Goal: Transaction & Acquisition: Book appointment/travel/reservation

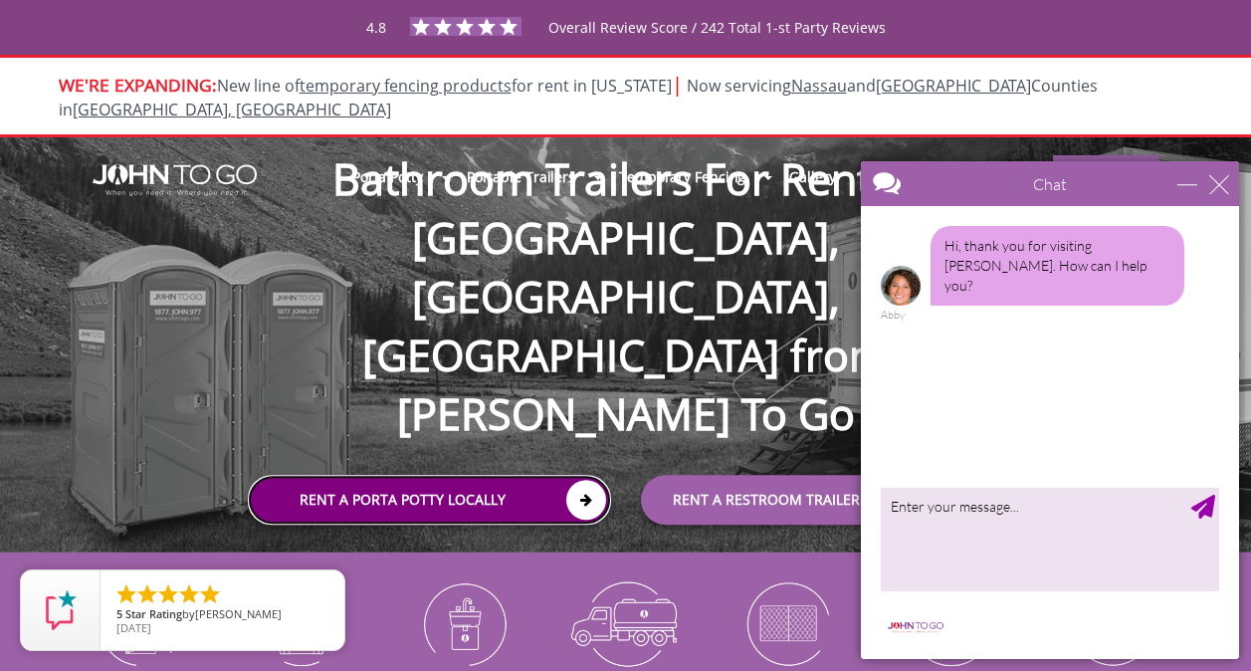
click at [421, 475] on link "Rent a Porta Potty Locally" at bounding box center [429, 500] width 363 height 50
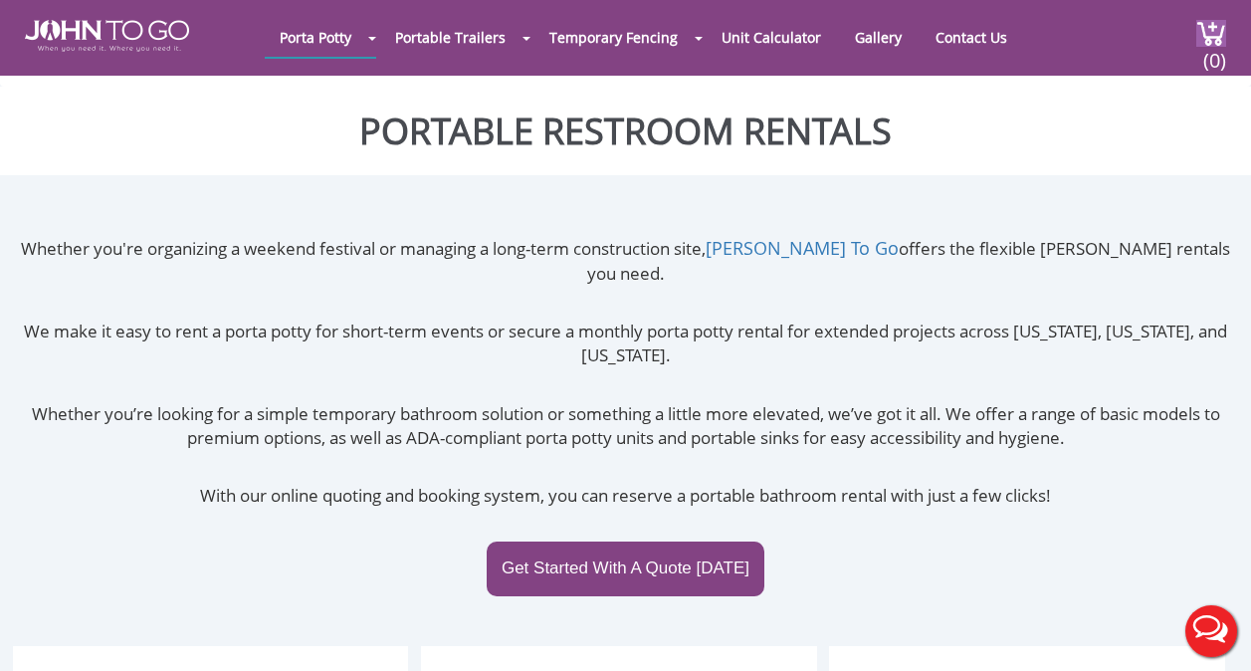
scroll to position [398, 0]
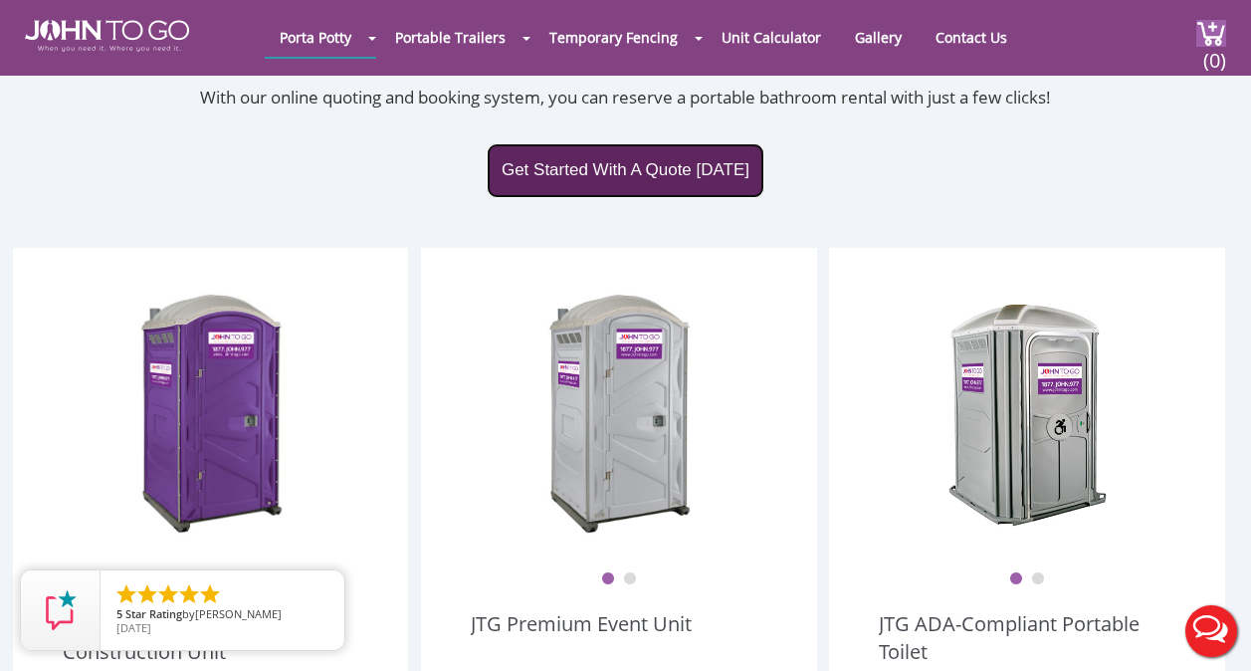
click at [635, 145] on link "Get Started With A Quote Today" at bounding box center [626, 170] width 278 height 54
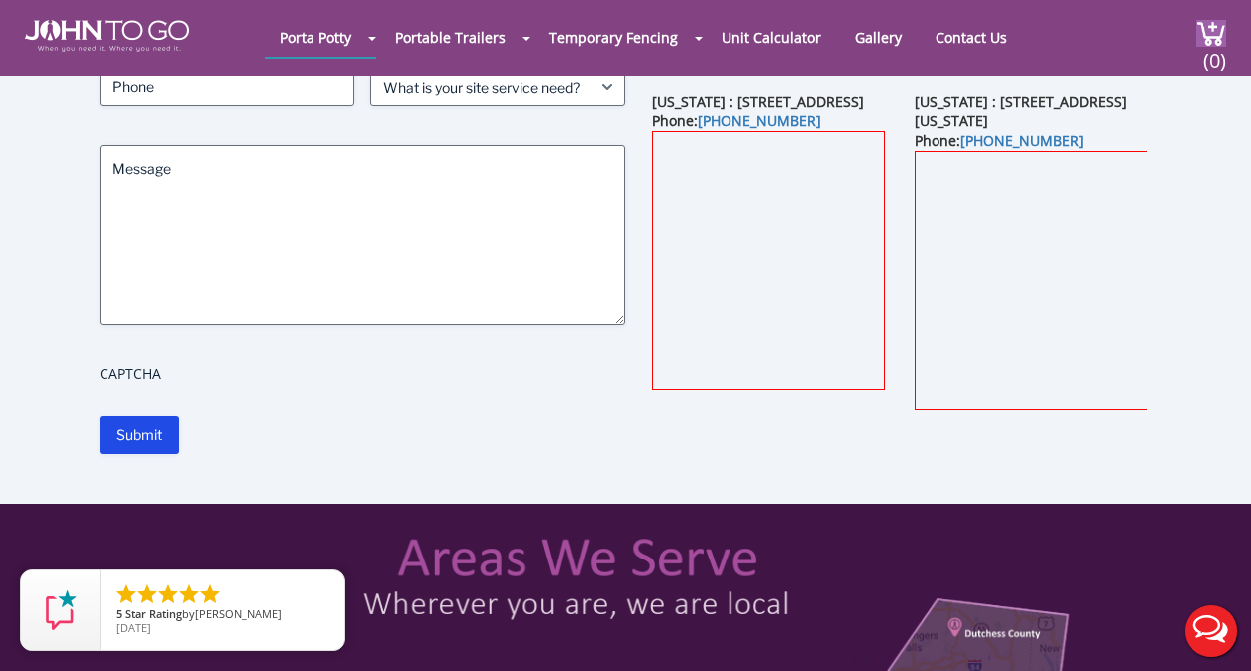
scroll to position [100, 0]
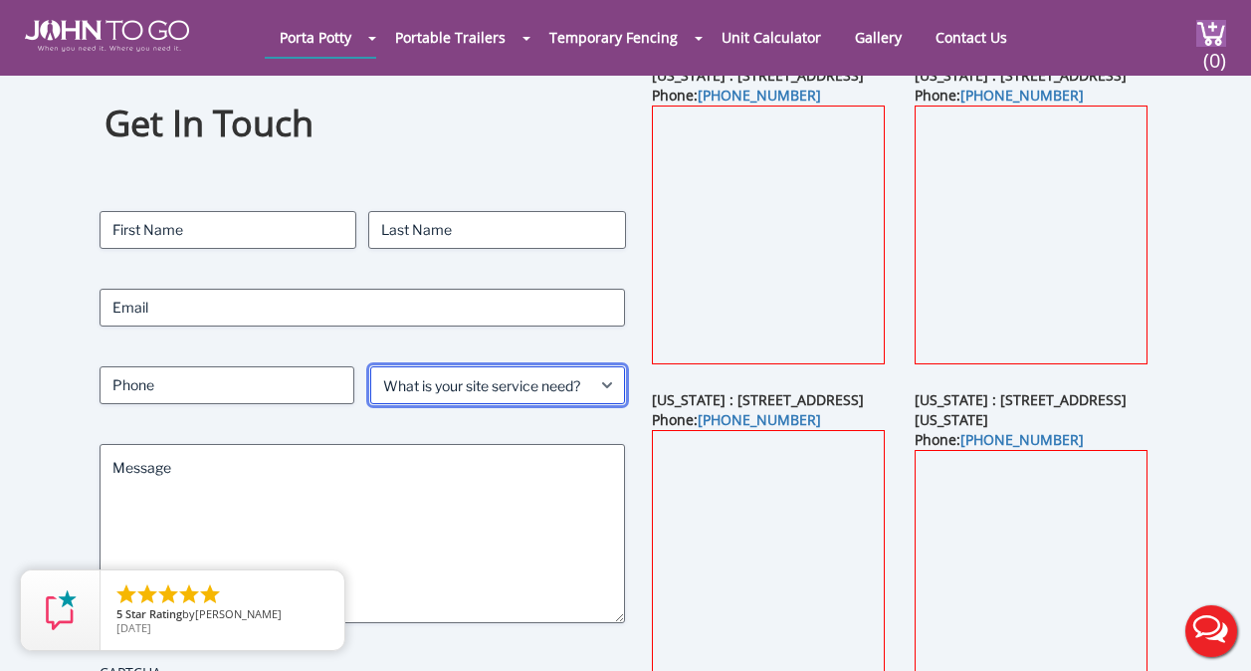
click at [592, 369] on select "What is your site service need? Consumer Construction - Commercial Construction…" at bounding box center [497, 385] width 255 height 38
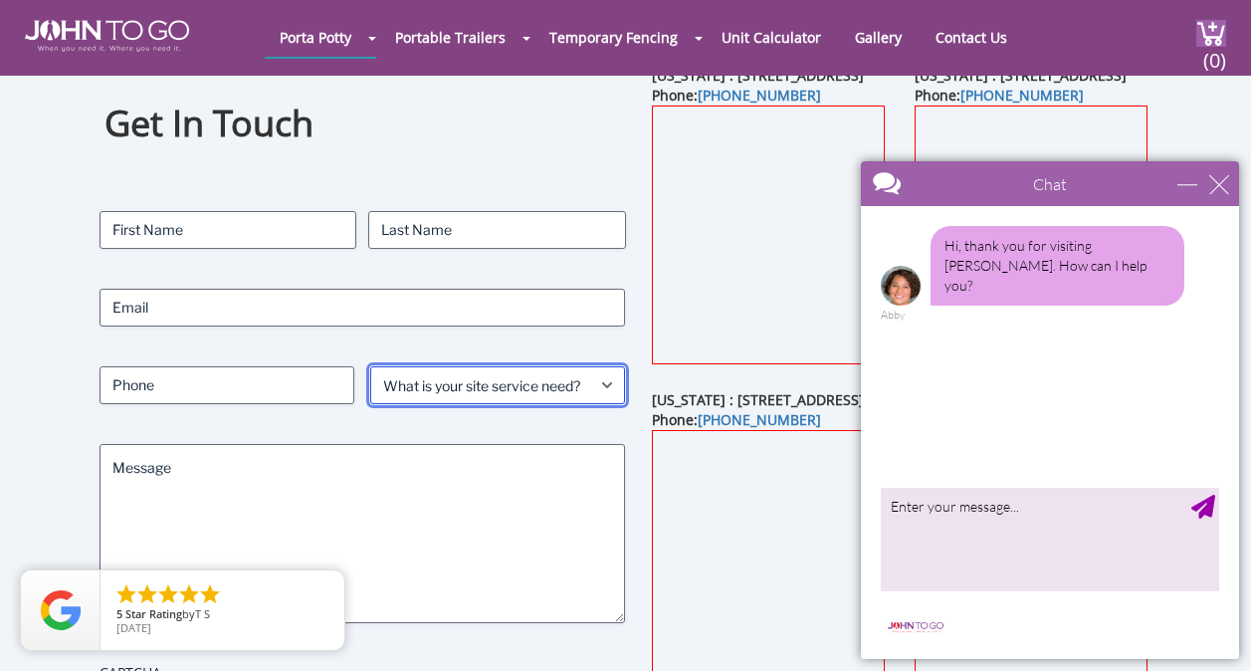
select select "Consumer"
click at [370, 366] on select "What is your site service need? Consumer Construction - Commercial Construction…" at bounding box center [497, 385] width 255 height 38
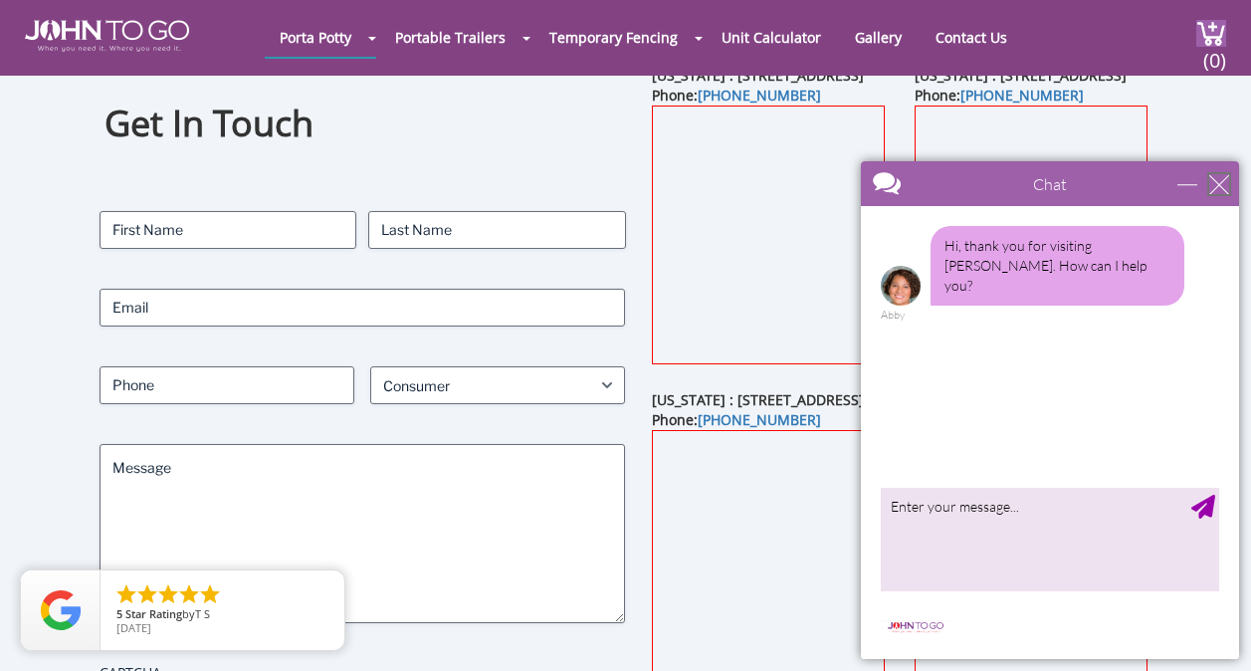
click at [1218, 191] on div "close" at bounding box center [1219, 184] width 20 height 20
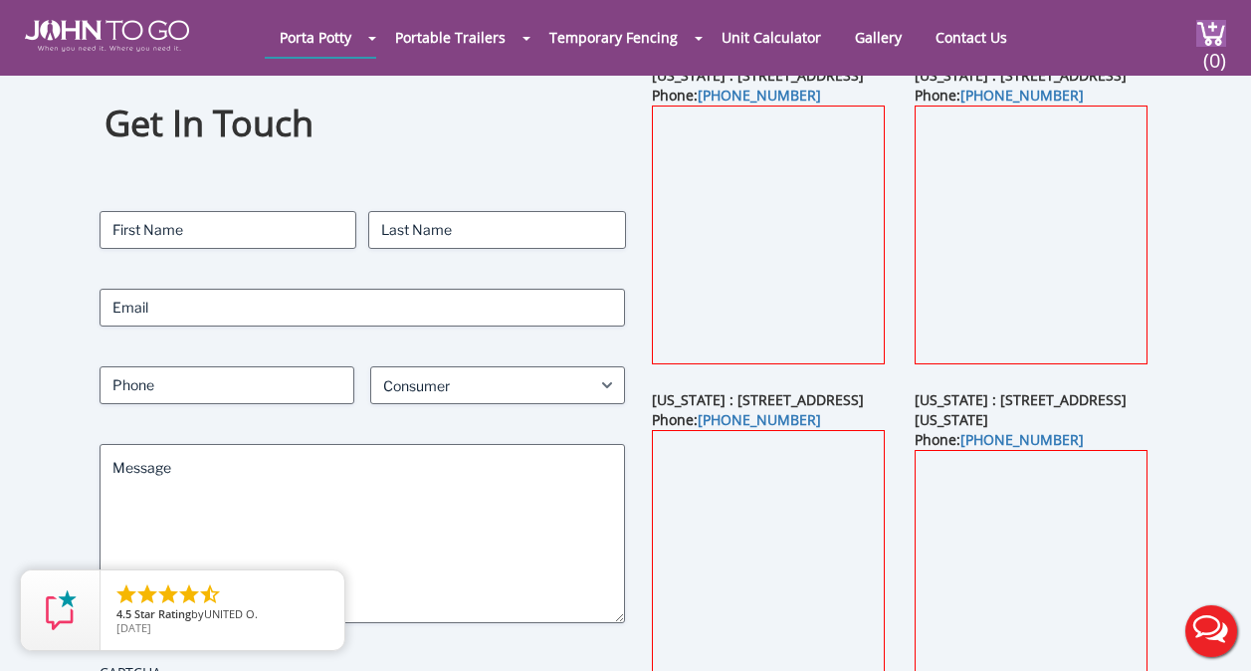
scroll to position [0, 0]
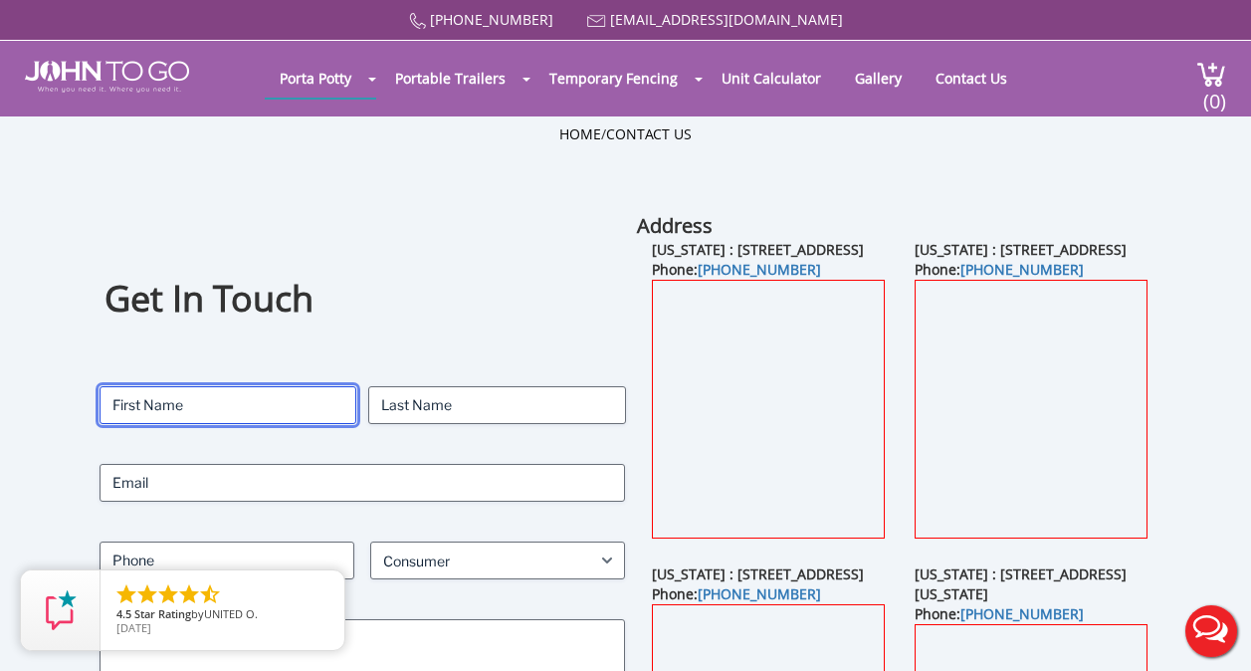
click at [306, 422] on input "First" at bounding box center [228, 405] width 257 height 38
type input "[PERSON_NAME]"
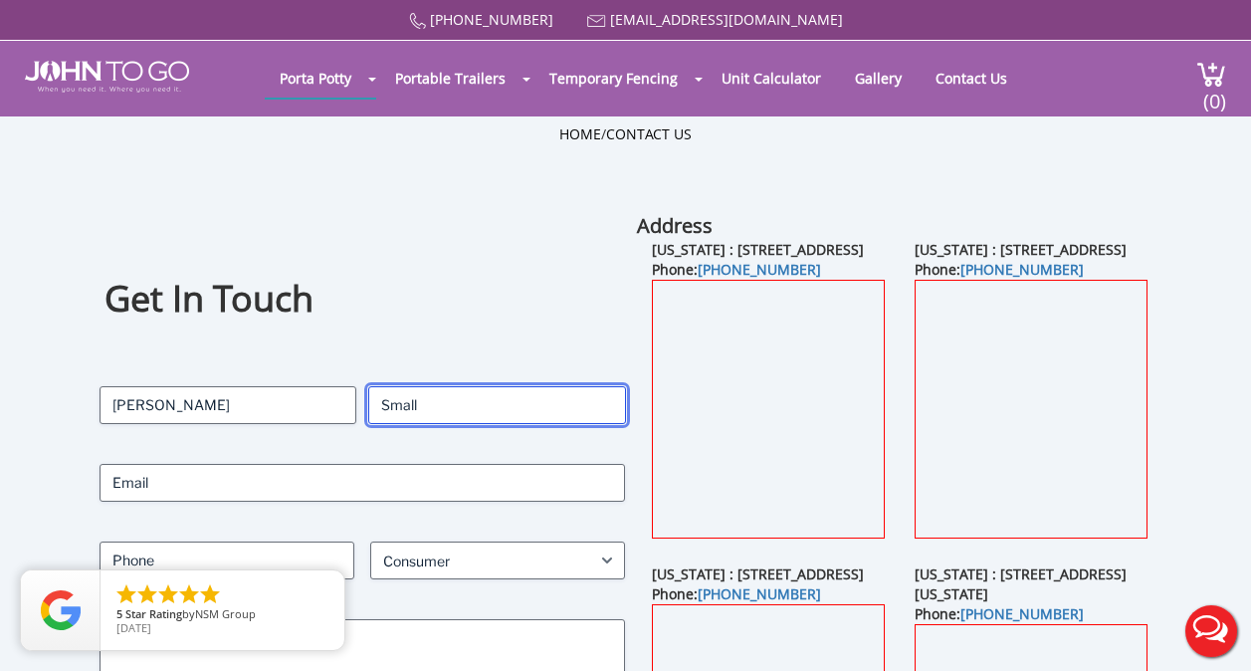
type input "Small"
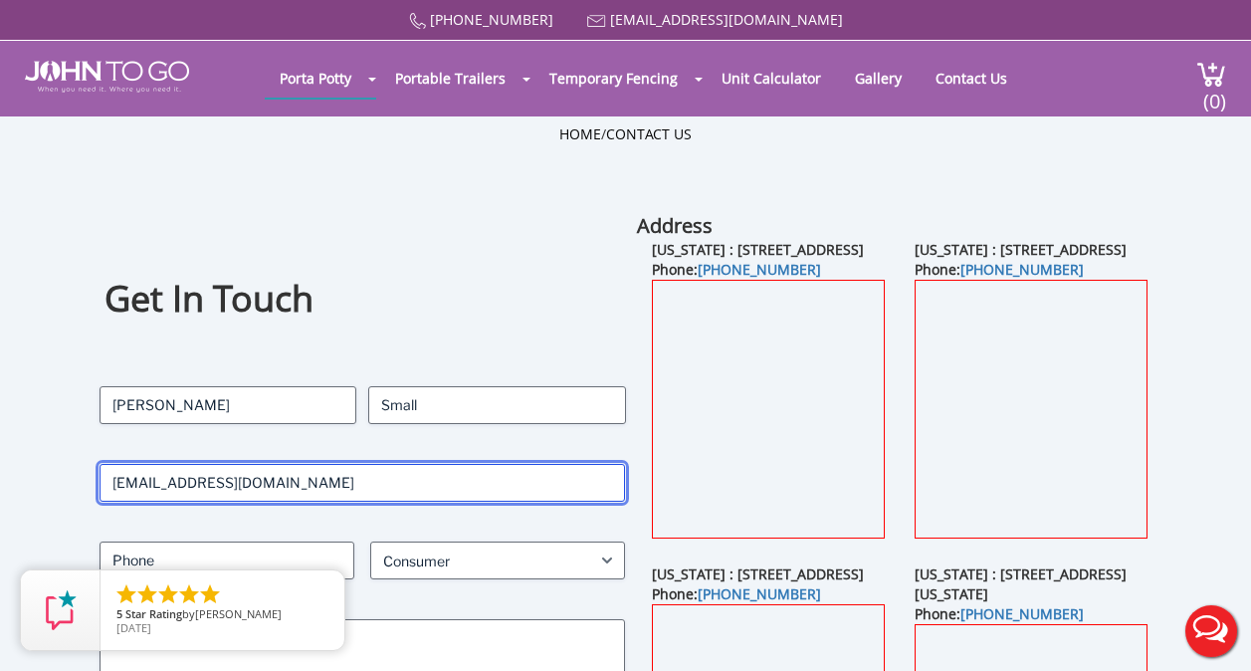
type input "[EMAIL_ADDRESS][DOMAIN_NAME]"
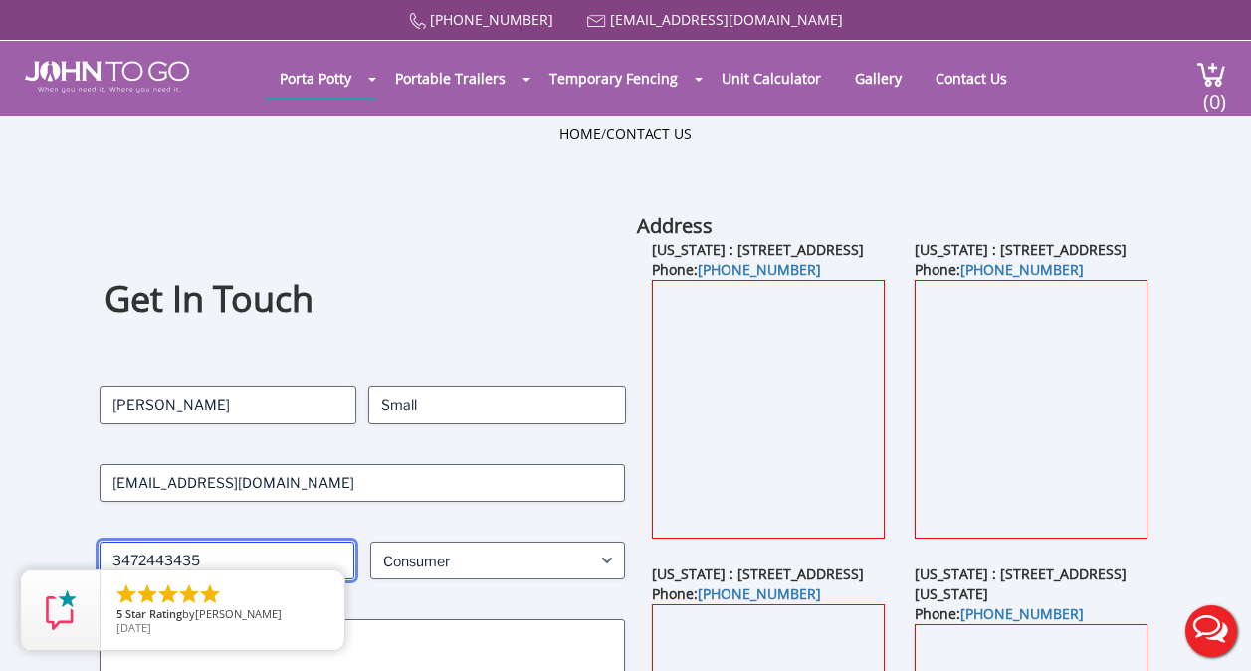
type input "3472443435"
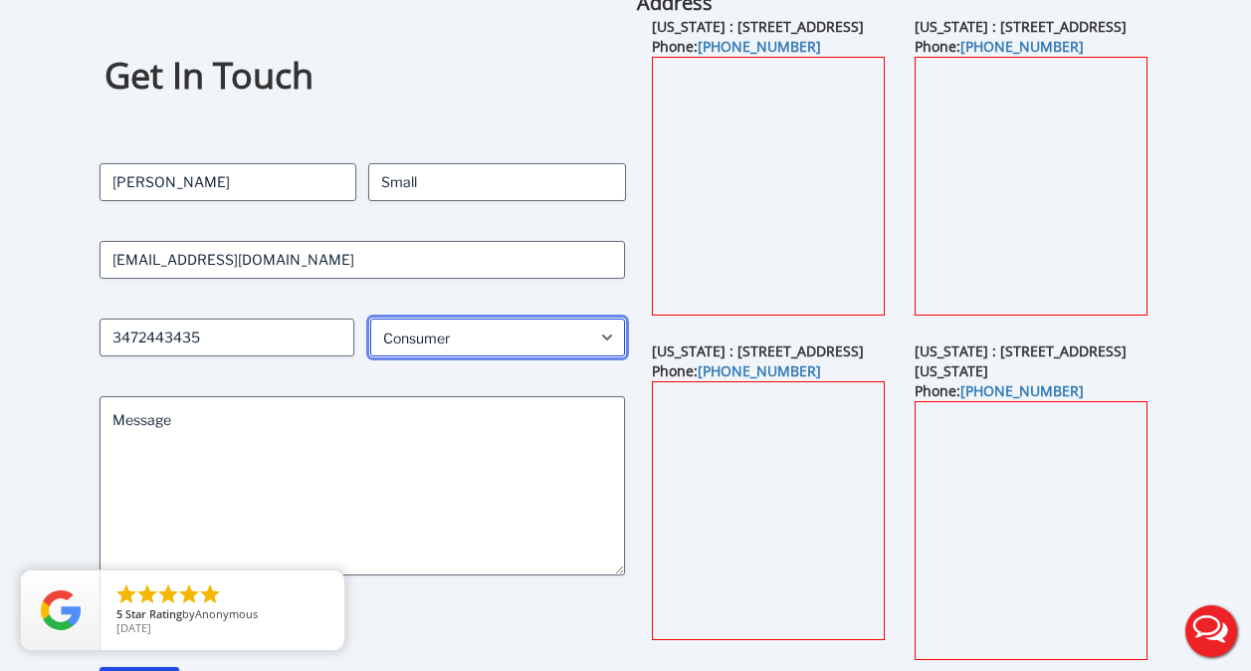
scroll to position [398, 0]
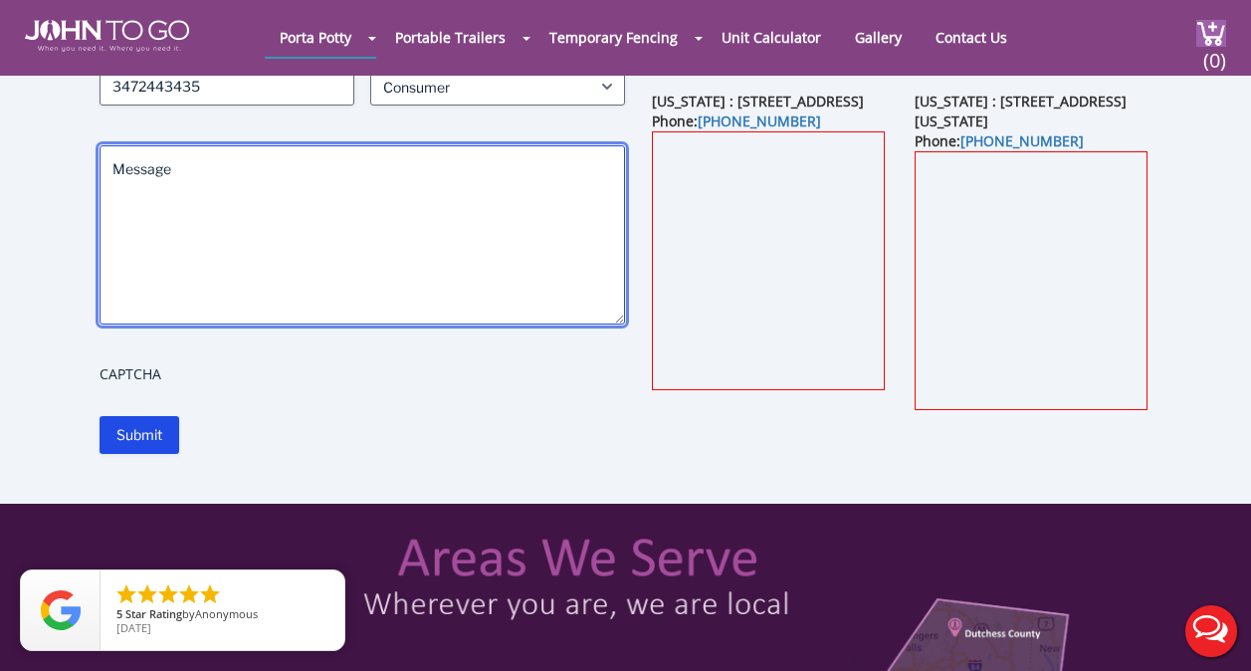
click at [252, 247] on textarea "Message" at bounding box center [363, 234] width 527 height 179
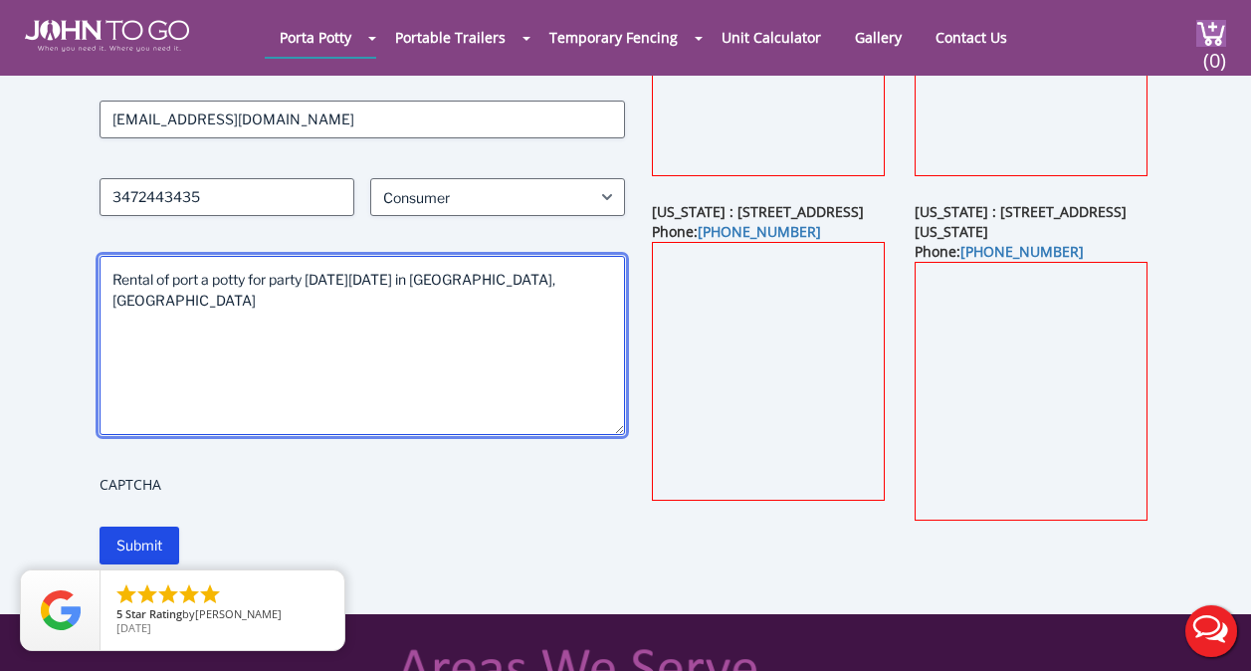
scroll to position [299, 0]
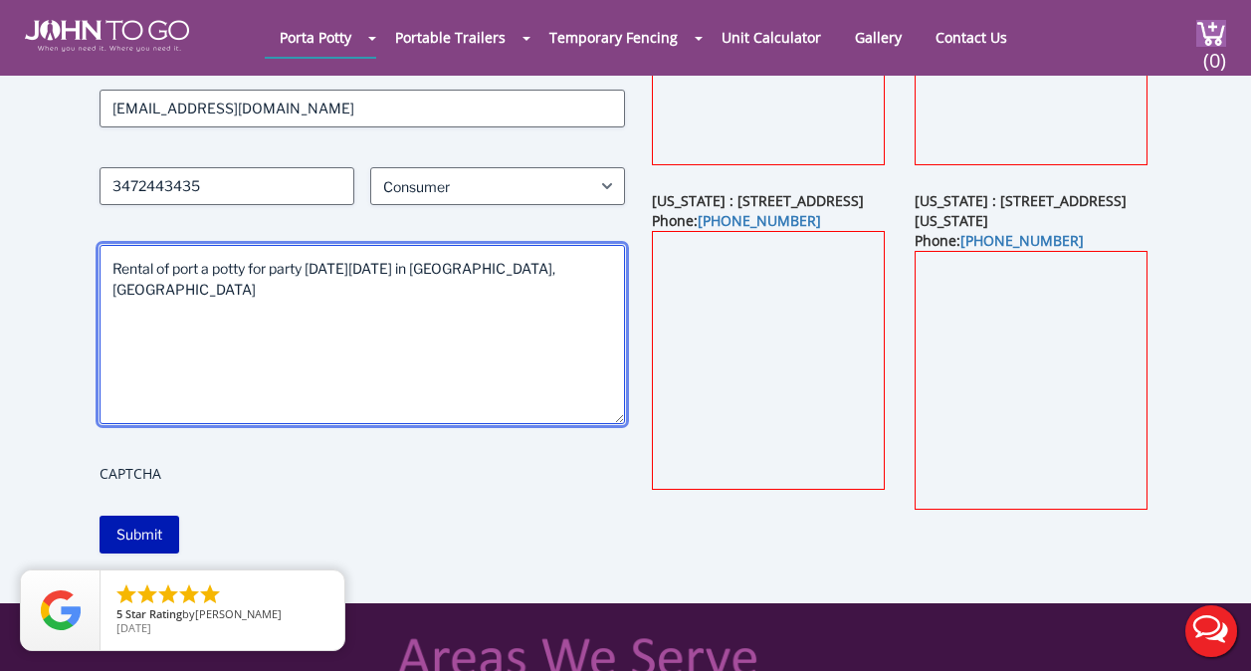
type textarea "Rental of port a potty for party on Sunday, August 24 in Newark, NJ"
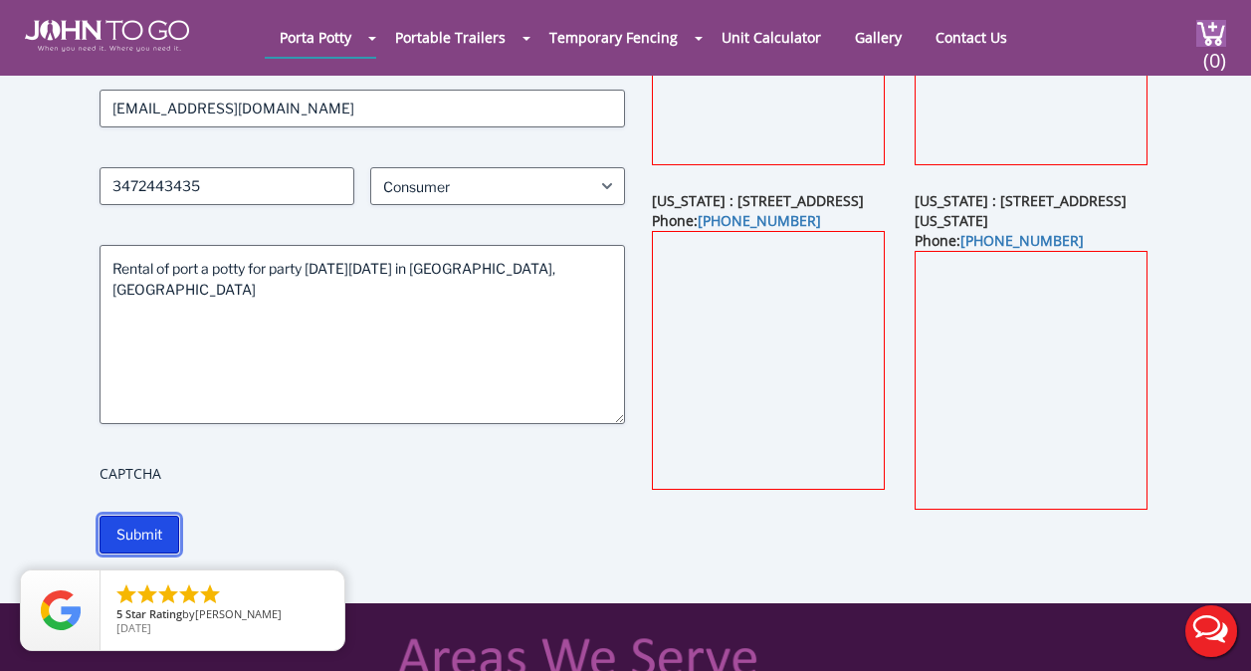
click at [130, 522] on input "Submit" at bounding box center [140, 535] width 80 height 38
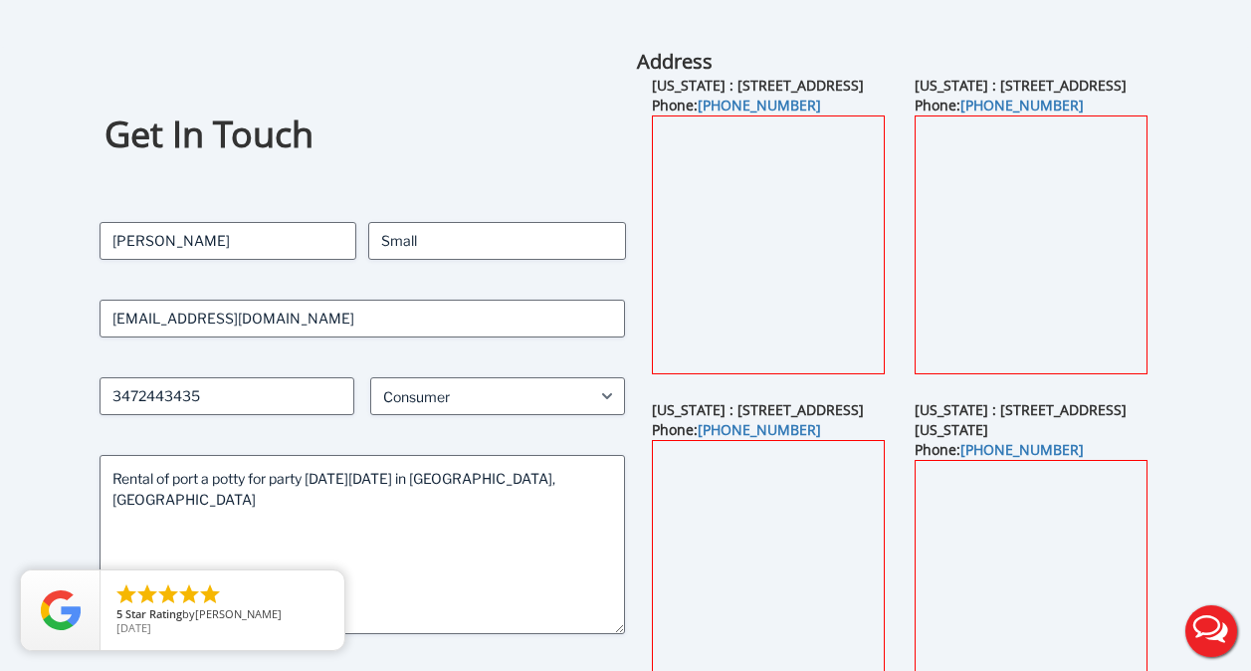
scroll to position [0, 0]
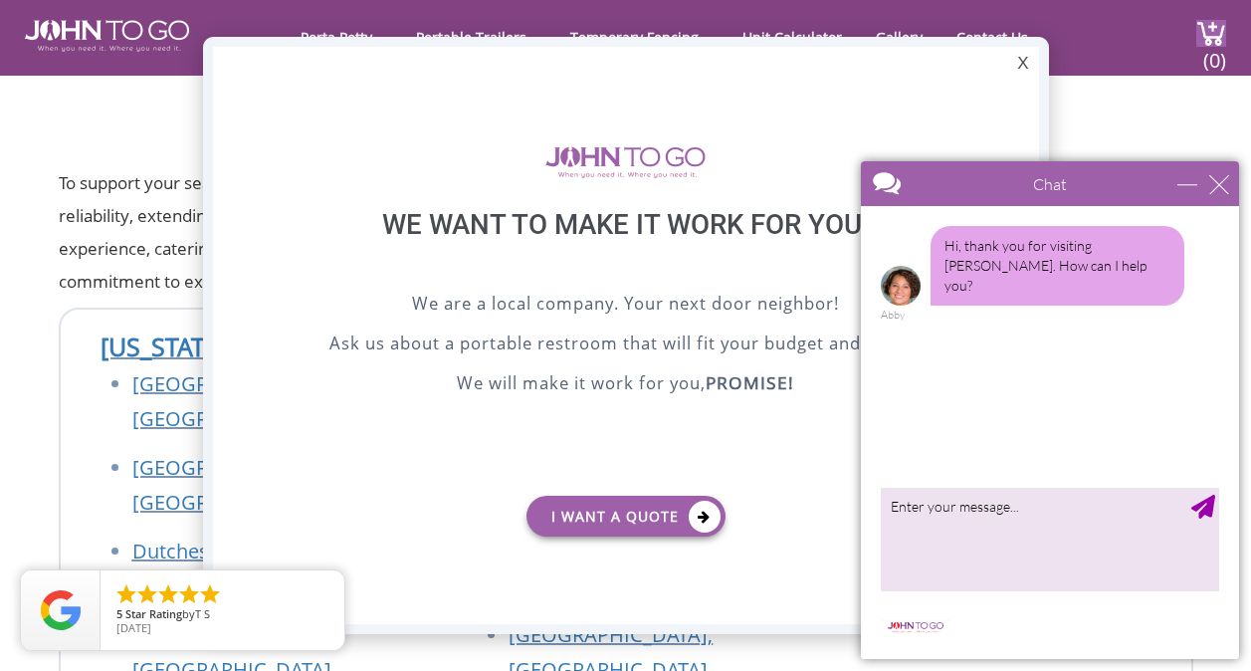
click at [1216, 173] on div "Chat" at bounding box center [1050, 183] width 378 height 45
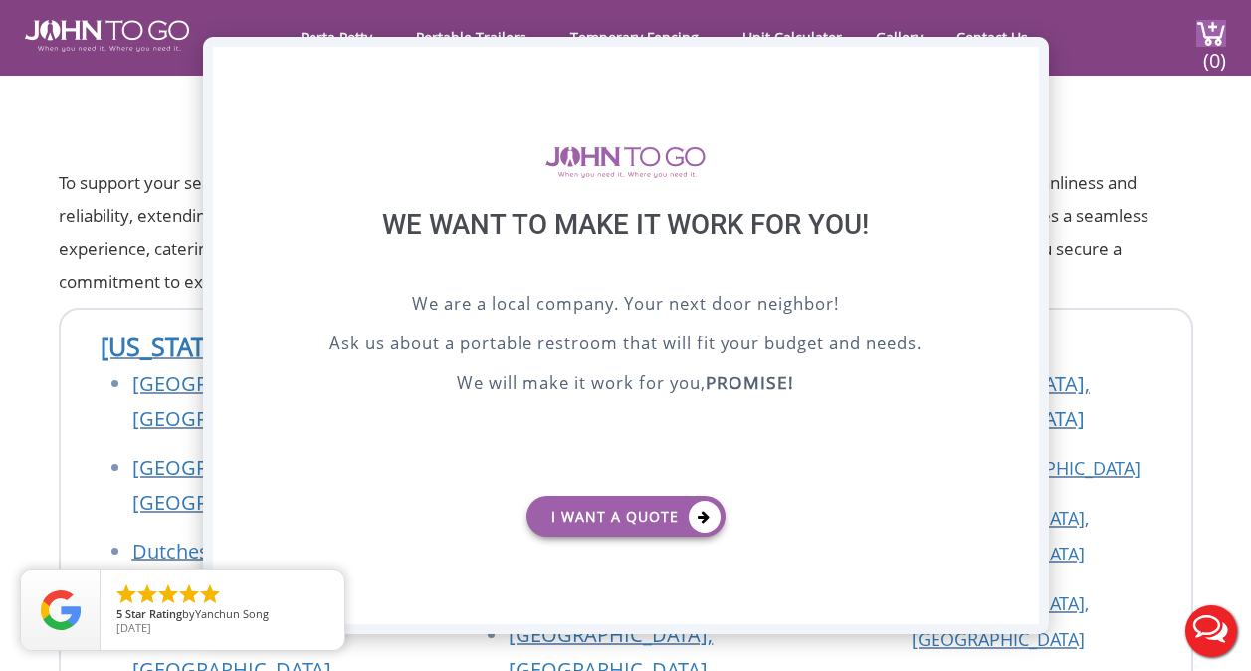
click at [1020, 59] on div "X" at bounding box center [1022, 64] width 31 height 34
